Goal: Task Accomplishment & Management: Manage account settings

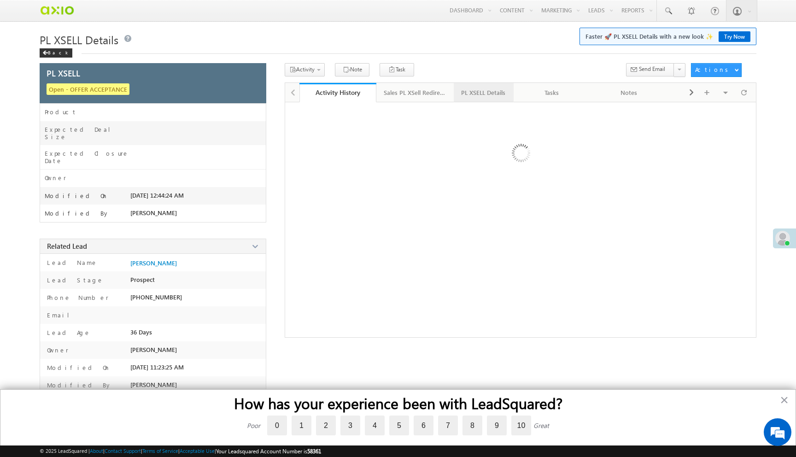
click at [464, 93] on div "PL XSELL Details" at bounding box center [483, 92] width 44 height 11
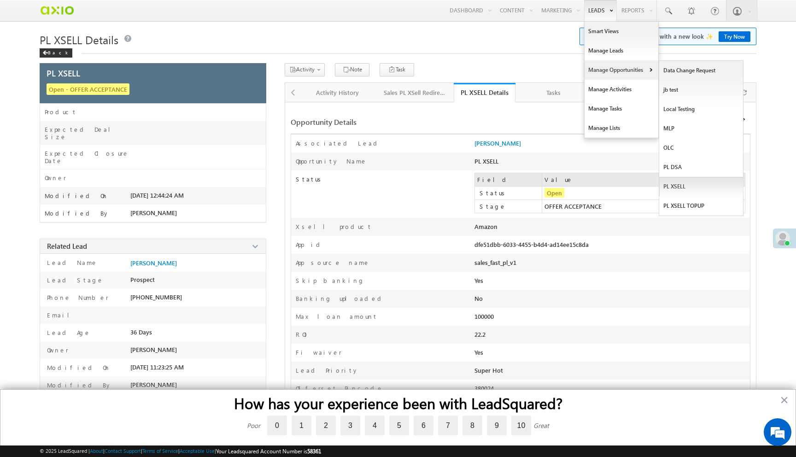
click at [689, 186] on link "PL XSELL" at bounding box center [702, 186] width 84 height 19
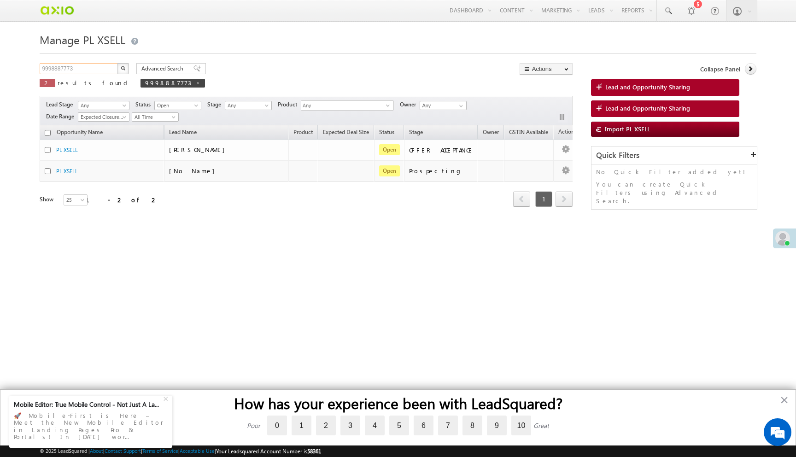
click at [109, 70] on input "9998887773" at bounding box center [79, 68] width 79 height 11
click at [117, 63] on button "button" at bounding box center [123, 68] width 12 height 11
click at [121, 69] on img "button" at bounding box center [123, 68] width 5 height 5
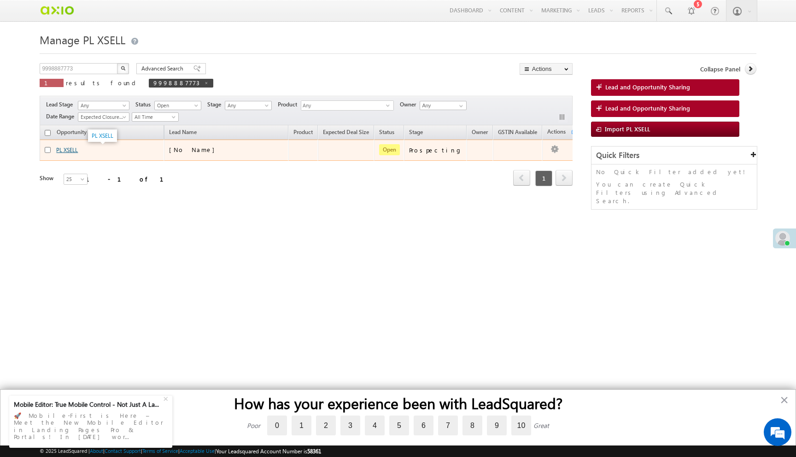
click at [68, 152] on link "PL XSELL" at bounding box center [67, 150] width 22 height 7
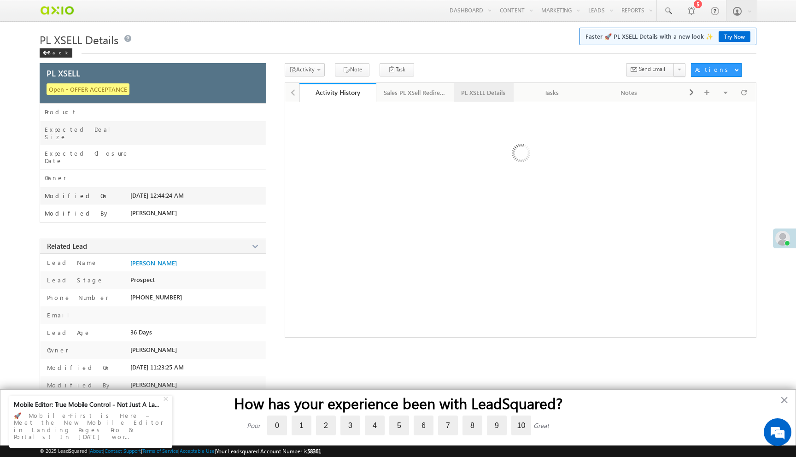
click at [468, 94] on div "PL XSELL Details" at bounding box center [483, 92] width 44 height 11
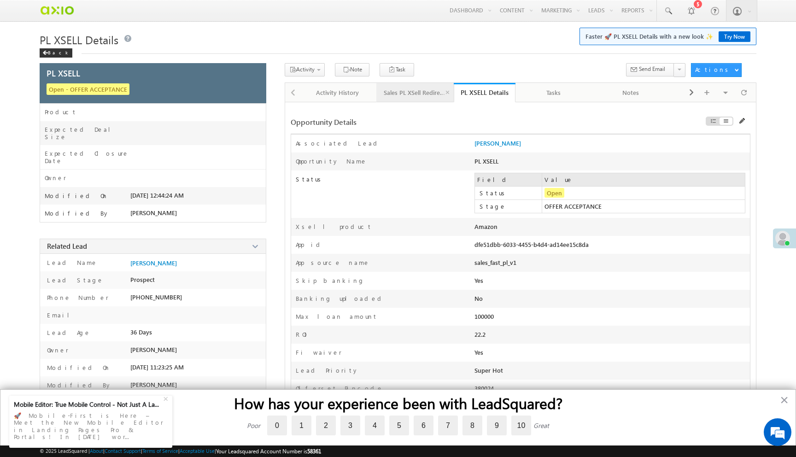
click at [428, 98] on div "Sales PL XSell Redirection" at bounding box center [415, 92] width 62 height 11
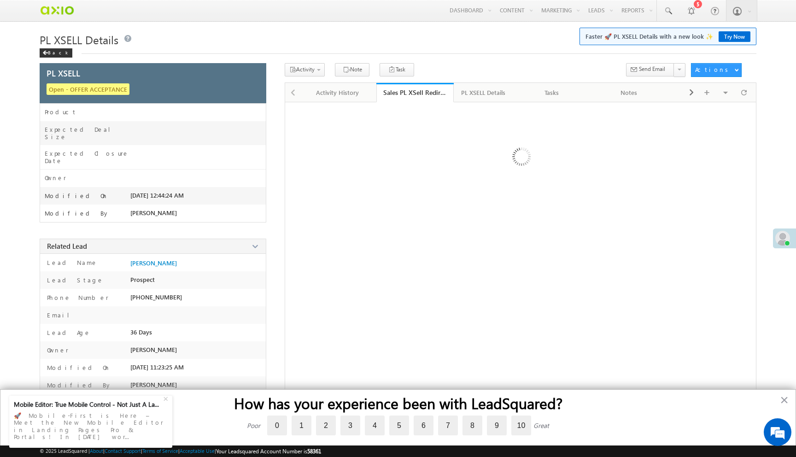
click at [339, 97] on div "Activity History" at bounding box center [338, 92] width 62 height 11
drag, startPoint x: 142, startPoint y: 286, endPoint x: 196, endPoint y: 289, distance: 54.0
click at [196, 294] on div "+91-9998887773" at bounding box center [198, 300] width 136 height 13
copy span "-9998887773"
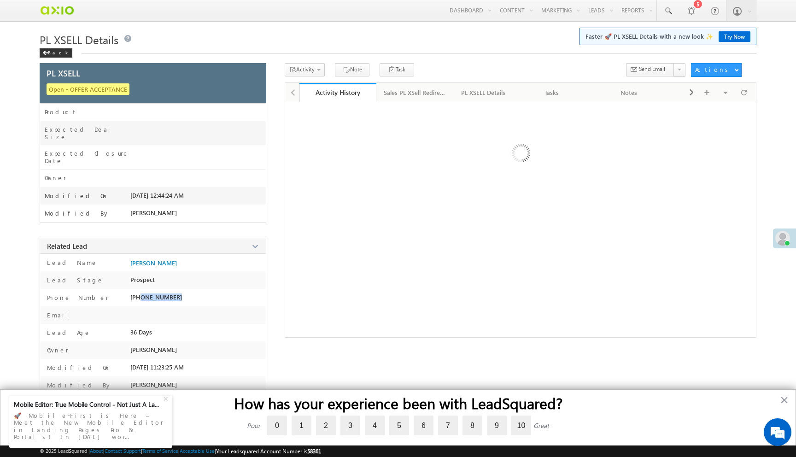
click at [349, 229] on div "× Close Opportunity Details Associated Lead * Ashish Ahuja" at bounding box center [521, 220] width 472 height 236
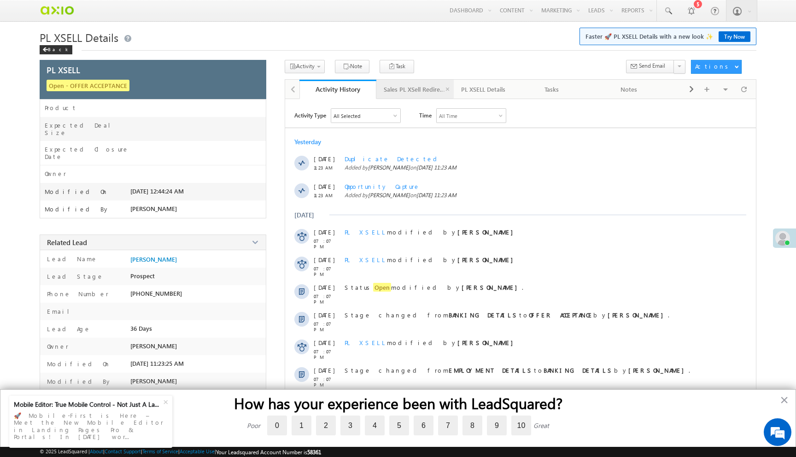
click at [424, 89] on div "Sales PL XSell Redirection" at bounding box center [415, 89] width 62 height 11
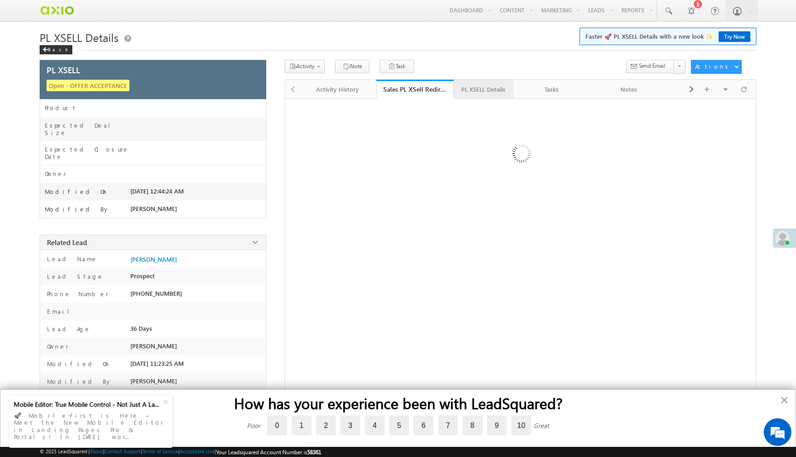
click at [483, 94] on div "PL XSELL Details" at bounding box center [483, 89] width 44 height 11
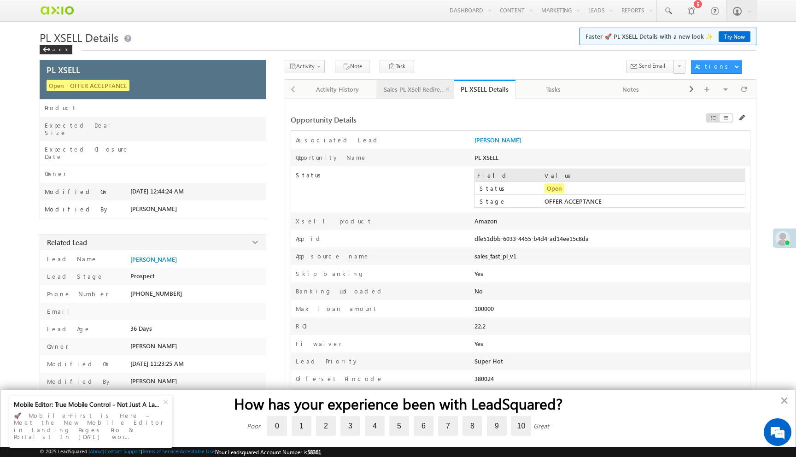
click at [431, 96] on link "Sales PL XSell Redirection" at bounding box center [415, 89] width 77 height 19
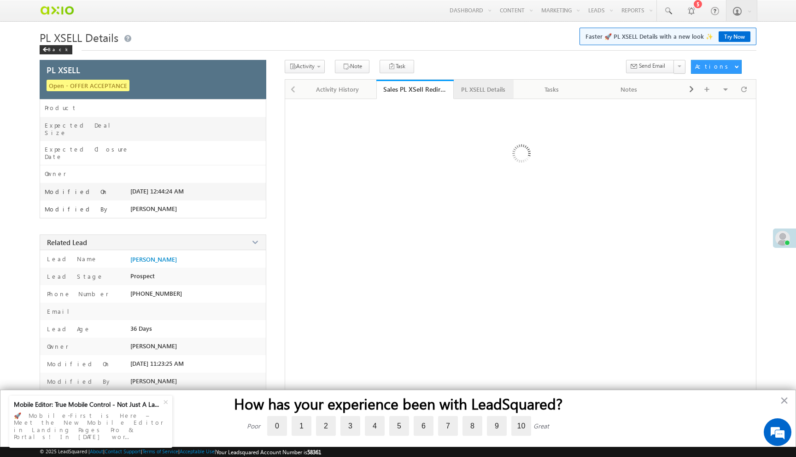
click at [489, 94] on div "PL XSELL Details" at bounding box center [483, 89] width 44 height 11
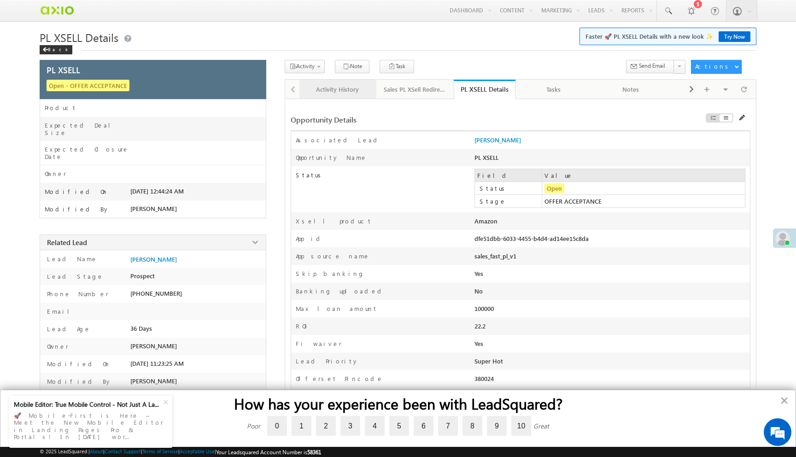
click at [350, 93] on div "Activity History" at bounding box center [338, 89] width 62 height 11
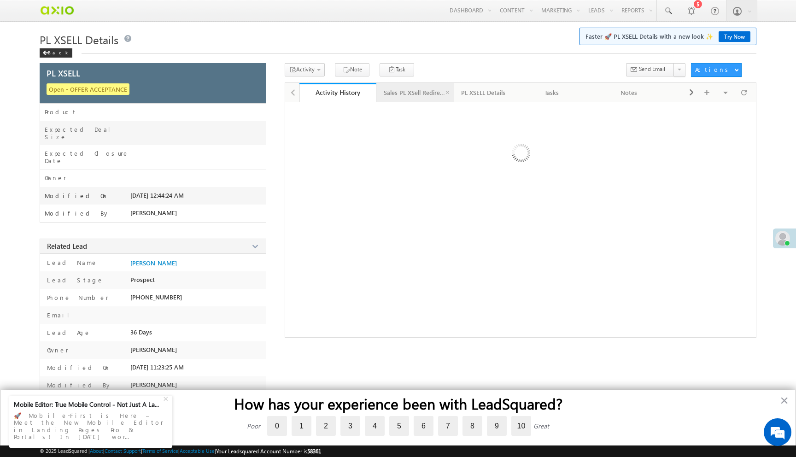
click at [403, 98] on div "Sales PL XSell Redirection" at bounding box center [415, 92] width 62 height 11
click at [483, 93] on div "PL XSELL Details" at bounding box center [483, 92] width 44 height 11
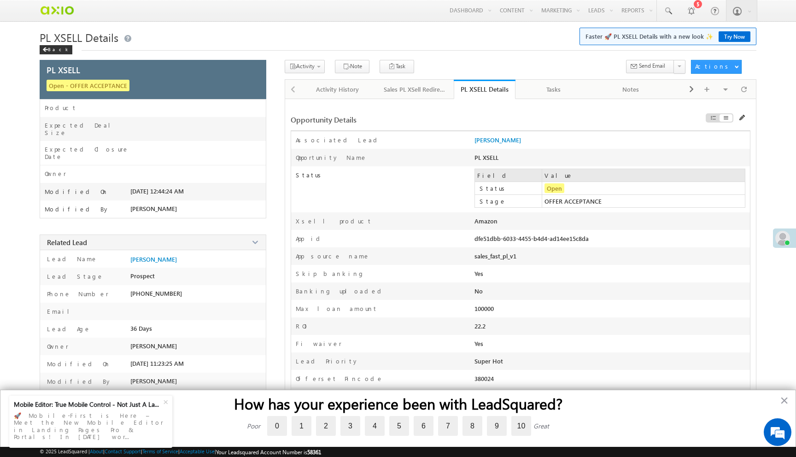
click at [742, 118] on span at bounding box center [743, 118] width 6 height 6
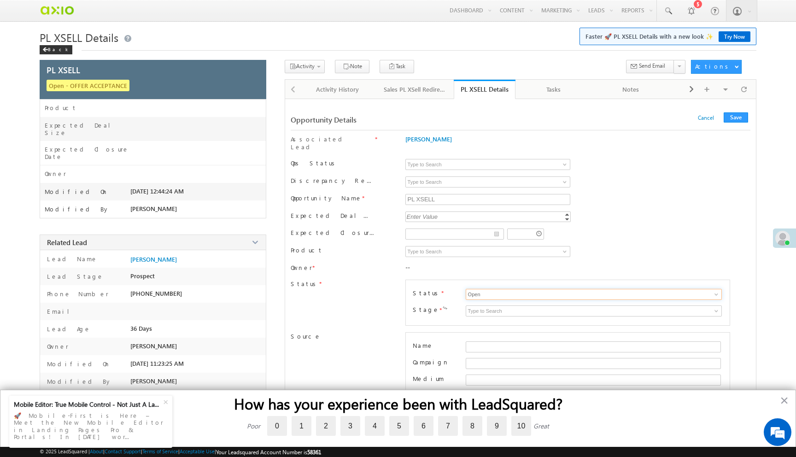
click at [537, 289] on input "Open" at bounding box center [594, 294] width 256 height 11
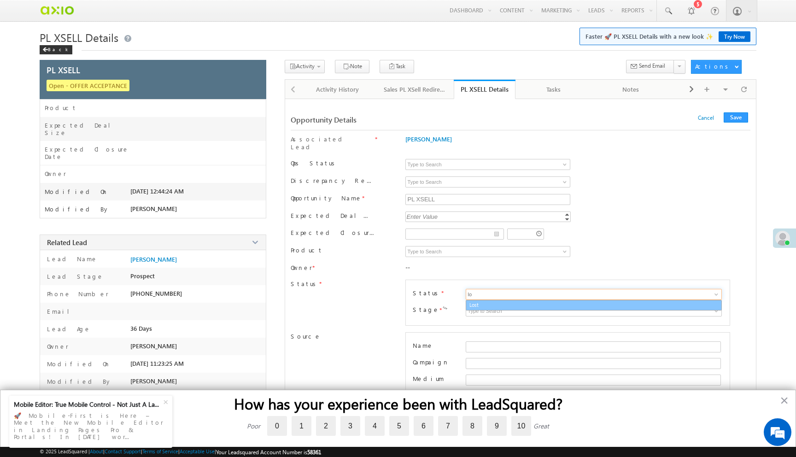
click at [515, 300] on link "Lost" at bounding box center [594, 305] width 256 height 11
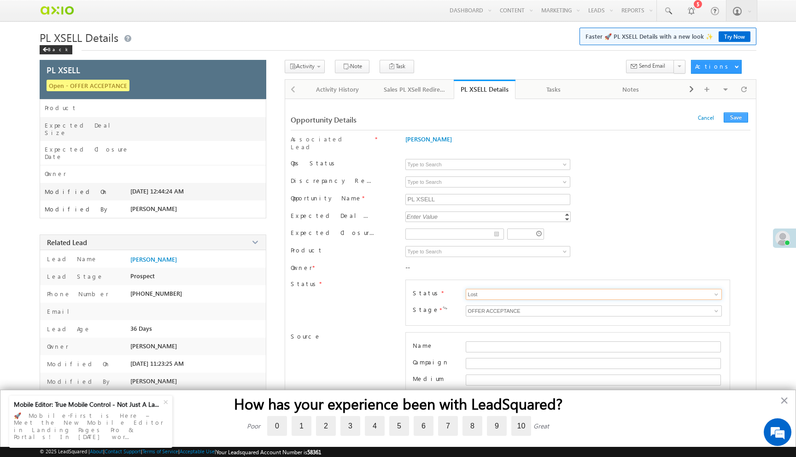
type input "Lost"
click at [736, 118] on button "Save" at bounding box center [736, 117] width 24 height 10
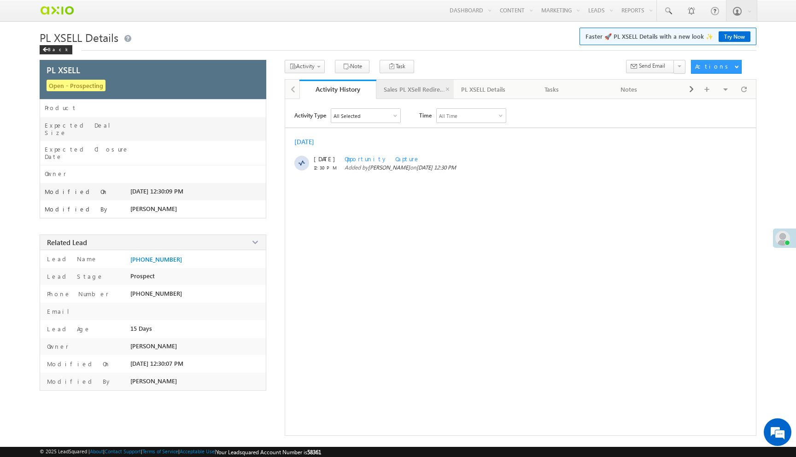
click at [400, 94] on div "Sales PL XSell Redirection" at bounding box center [415, 89] width 62 height 11
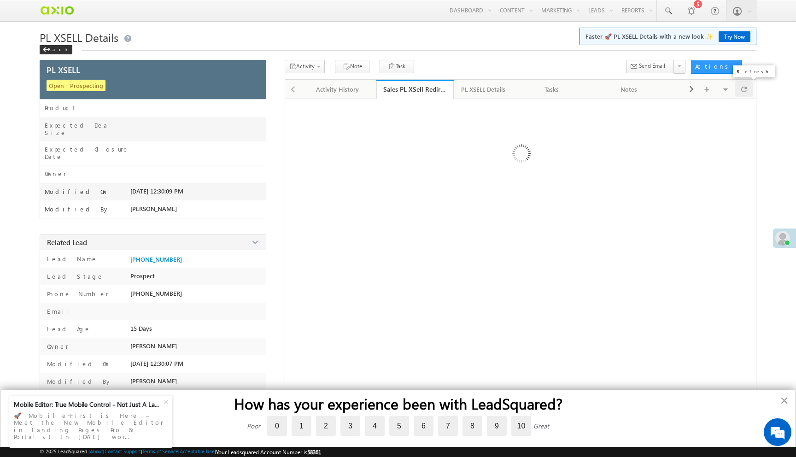
click at [750, 88] on div at bounding box center [744, 89] width 18 height 16
